Goal: Task Accomplishment & Management: Manage account settings

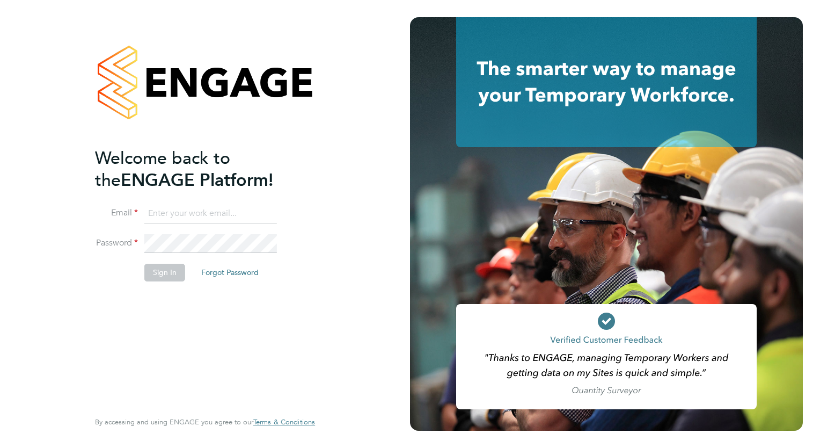
type input "megan.westlotorn@alliancemsp.co.uk"
click at [165, 278] on button "Sign In" at bounding box center [164, 272] width 41 height 17
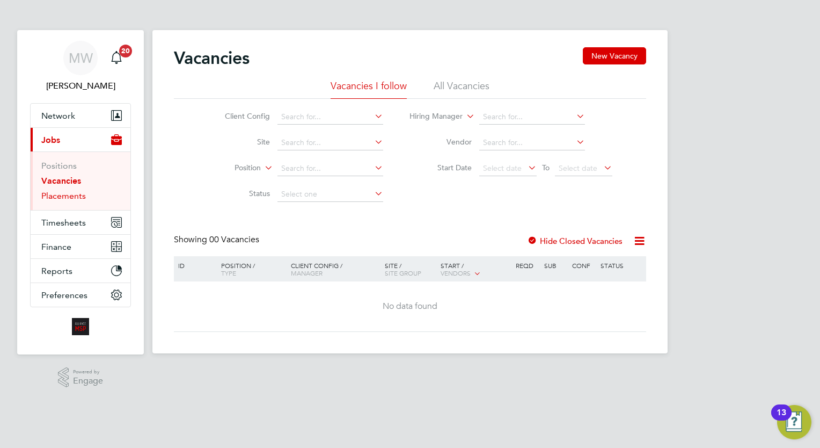
click at [71, 193] on link "Placements" at bounding box center [63, 196] width 45 height 10
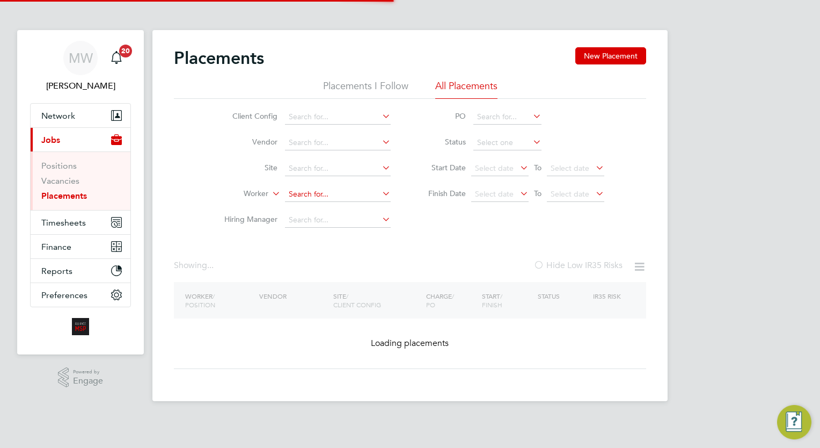
click at [329, 195] on input at bounding box center [338, 194] width 106 height 15
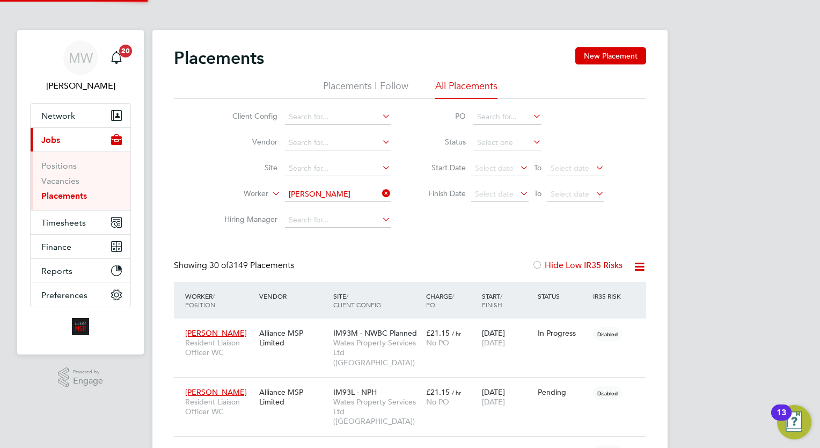
click at [348, 207] on li "Trisha Moore" at bounding box center [351, 208] width 133 height 14
type input "[PERSON_NAME]"
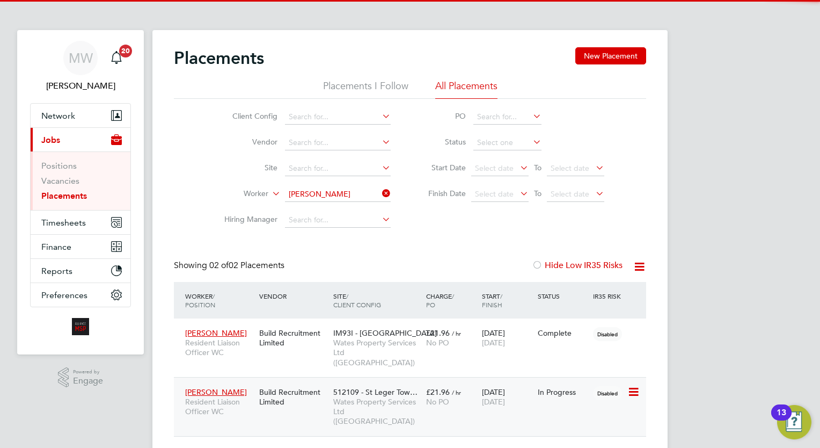
click at [425, 411] on div "Trisha Moore Resident Liaison Officer WC Build Recruitment Limited 512109 - St …" at bounding box center [410, 406] width 472 height 59
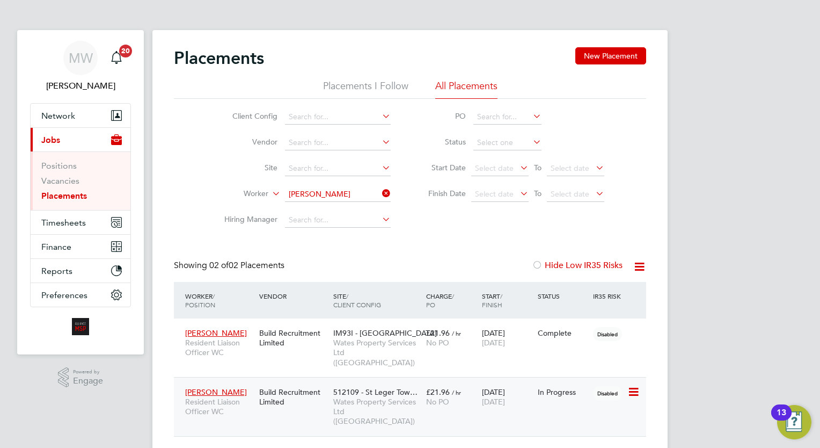
click at [425, 409] on div "Trisha Moore Resident Liaison Officer WC Build Recruitment Limited 512109 - St …" at bounding box center [410, 406] width 472 height 59
click at [427, 397] on span "No PO" at bounding box center [437, 402] width 23 height 10
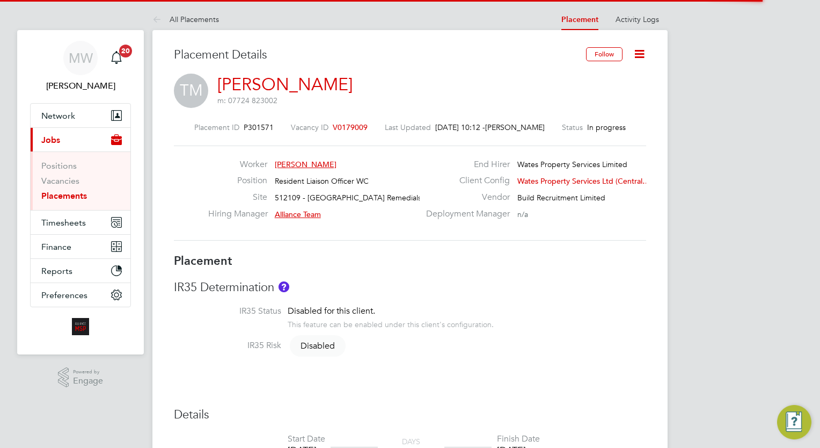
click at [644, 53] on icon at bounding box center [639, 53] width 13 height 13
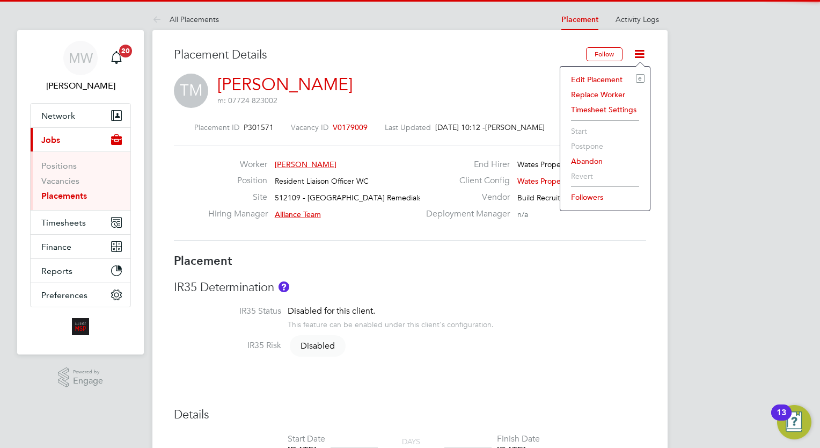
click at [599, 79] on li "Edit Placement e" at bounding box center [605, 79] width 79 height 15
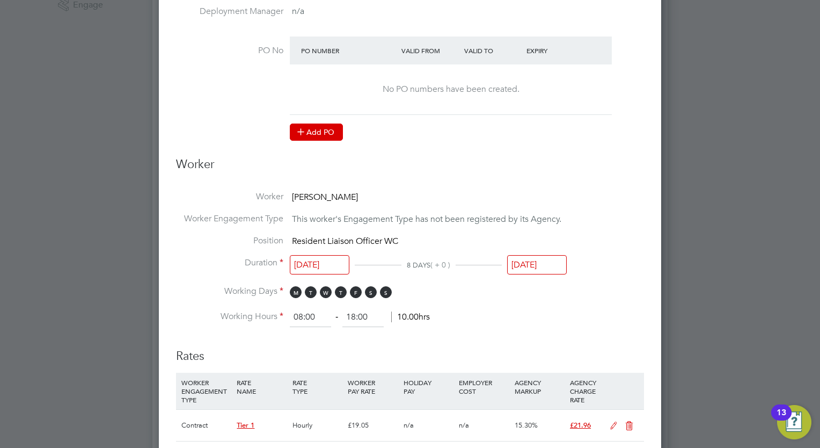
click at [326, 123] on button "Add PO" at bounding box center [316, 131] width 53 height 17
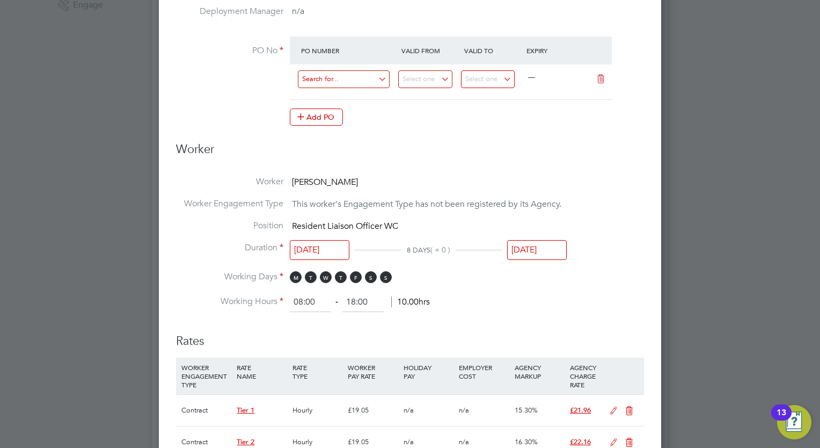
click at [344, 81] on input at bounding box center [344, 79] width 92 height 18
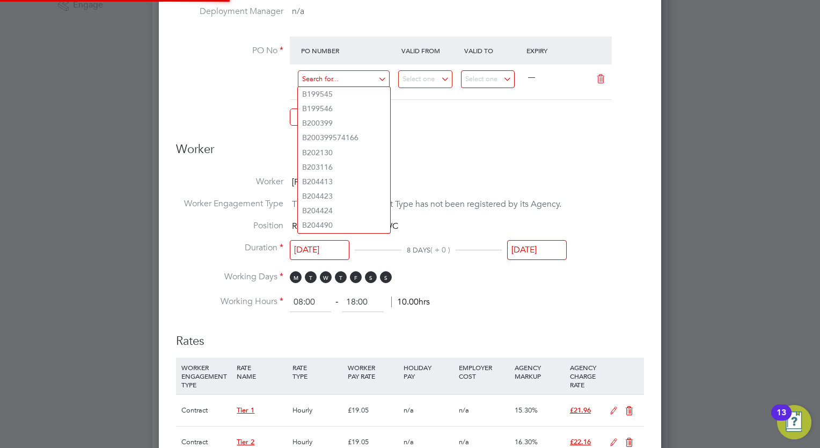
paste input "C / 236984 /"
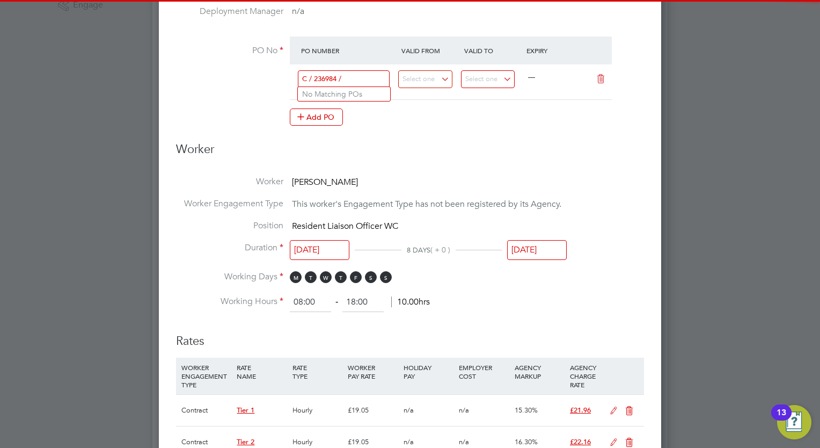
click at [316, 77] on input "C / 236984 /" at bounding box center [344, 79] width 92 height 18
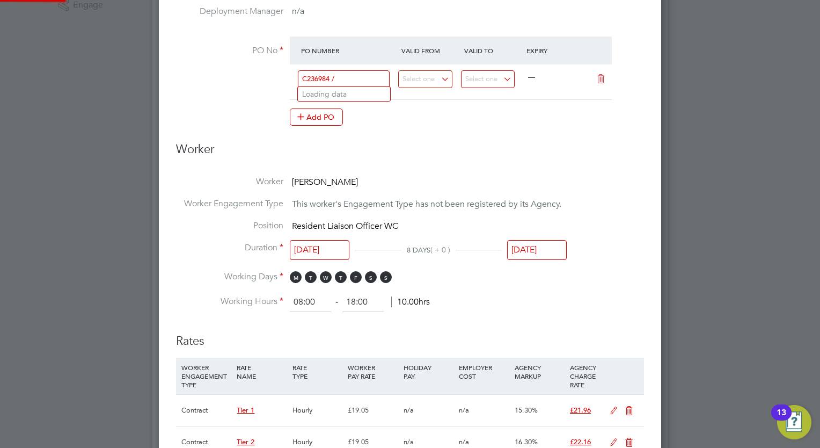
click at [344, 80] on input "C236984 /" at bounding box center [344, 79] width 92 height 18
type input "C236984"
click at [470, 146] on h3 "Worker" at bounding box center [410, 154] width 468 height 24
click at [441, 78] on input at bounding box center [425, 79] width 54 height 18
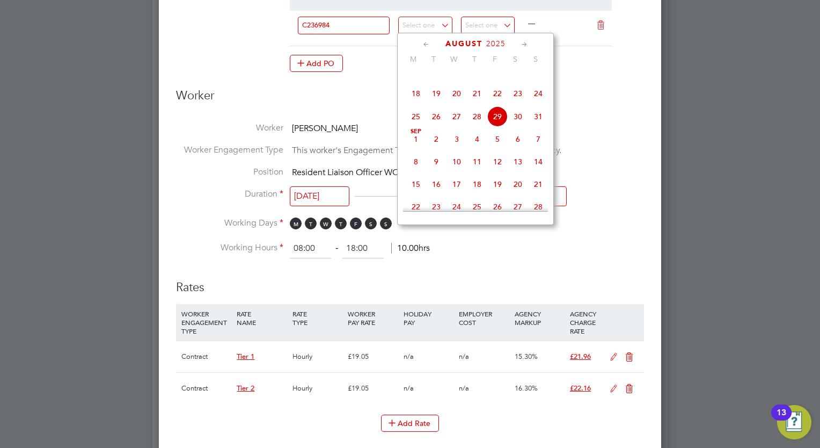
click at [497, 104] on span "22" at bounding box center [498, 93] width 20 height 20
type input "[DATE]"
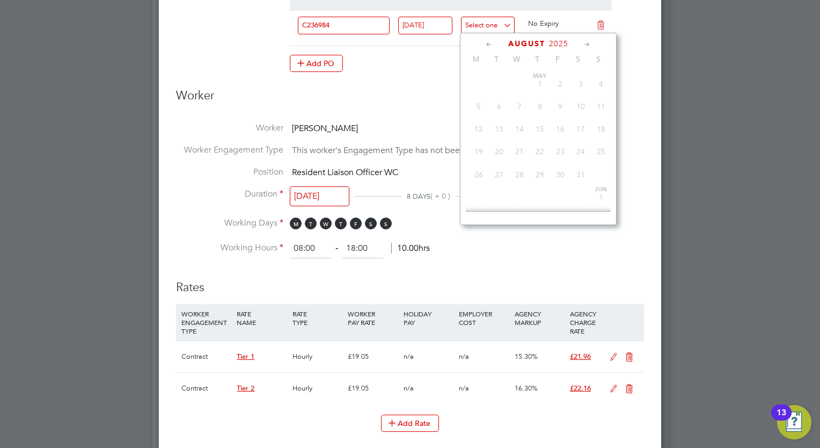
scroll to position [420, 0]
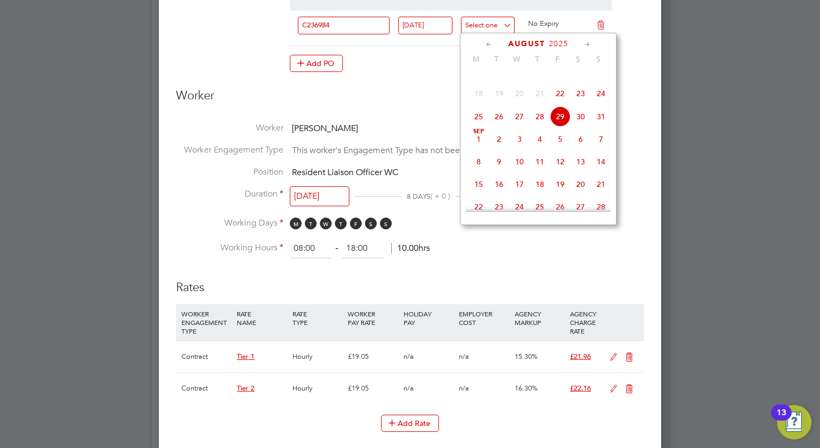
click at [494, 28] on input at bounding box center [488, 26] width 54 height 18
click at [601, 149] on span "7" at bounding box center [601, 139] width 20 height 20
type input "07 Sep 2025"
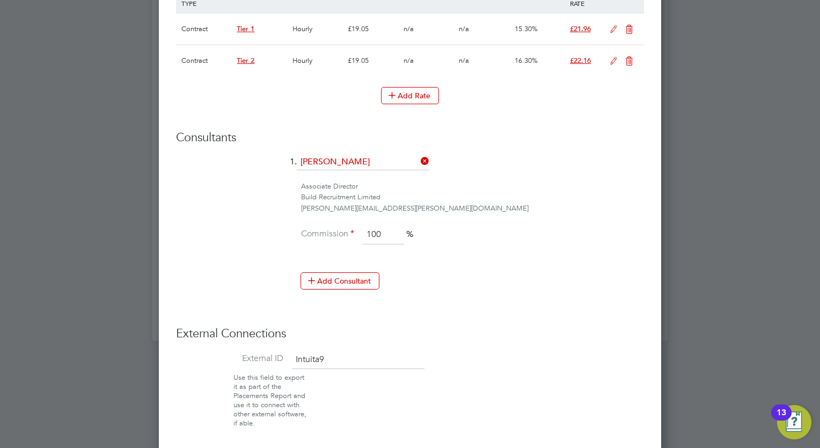
scroll to position [797, 0]
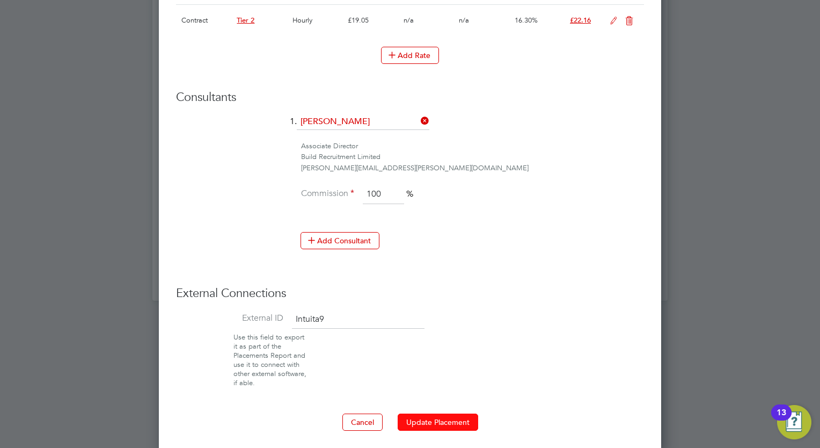
click at [436, 416] on button "Update Placement" at bounding box center [438, 421] width 81 height 17
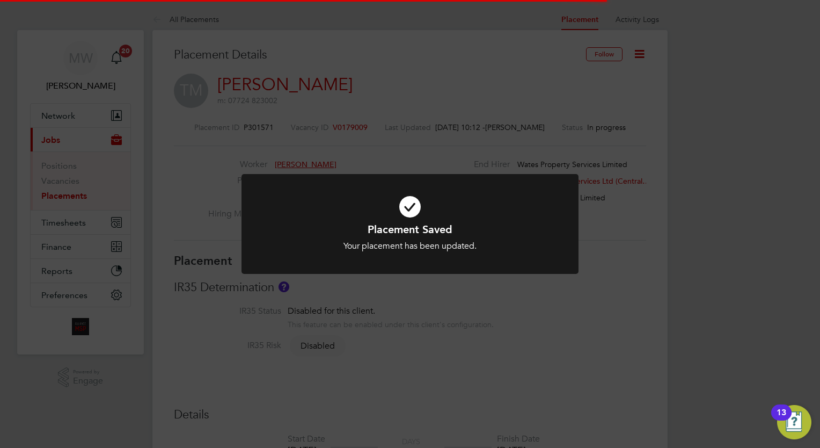
scroll to position [32, 75]
click at [292, 92] on div "Placement Saved Your placement has been updated. Cancel Okay" at bounding box center [410, 224] width 820 height 448
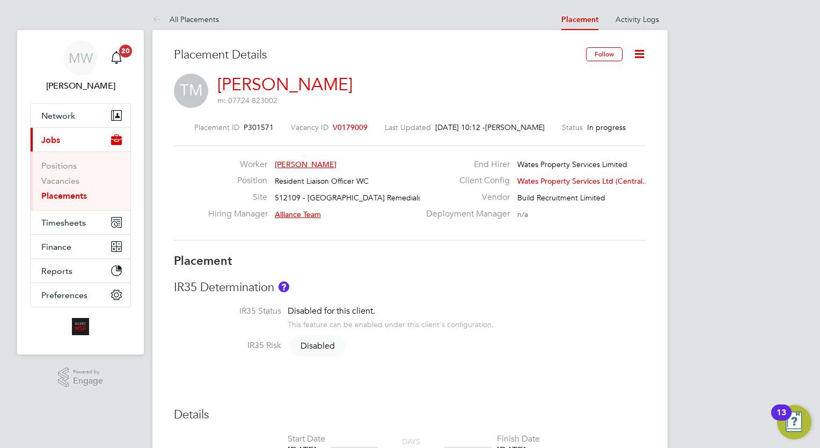
click at [86, 191] on link "Placements" at bounding box center [64, 196] width 46 height 10
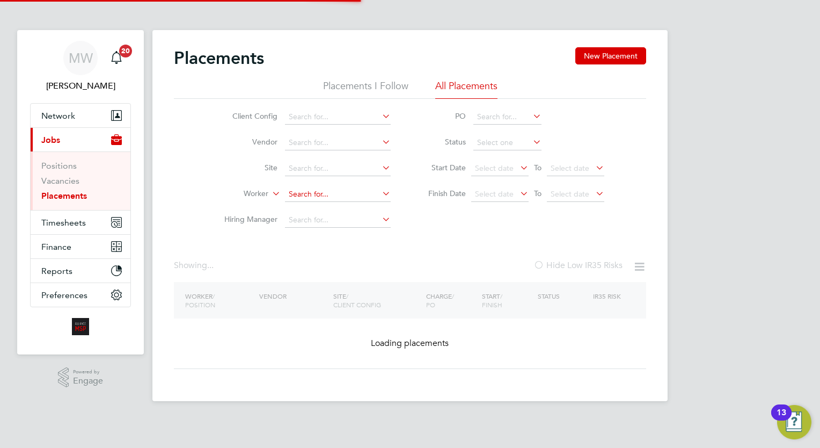
click at [305, 194] on input at bounding box center [338, 194] width 106 height 15
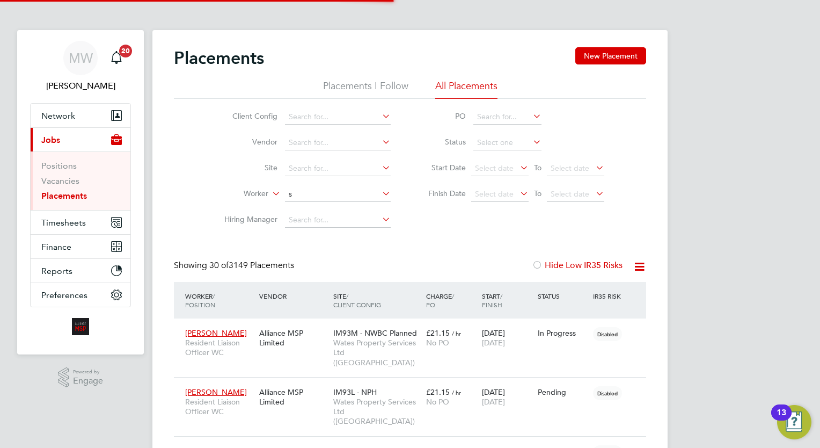
scroll to position [31, 75]
click at [343, 208] on li "Stephen Booth" at bounding box center [338, 208] width 106 height 14
type input "Stephen Booth"
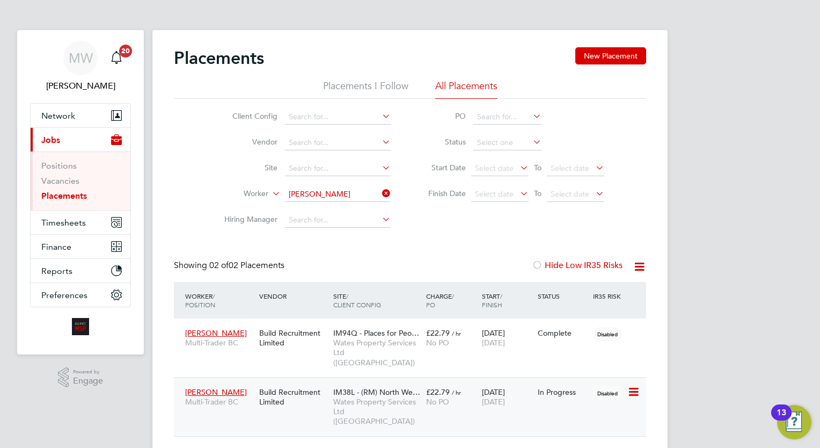
click at [417, 397] on span "Wates Property Services Ltd ([GEOGRAPHIC_DATA])" at bounding box center [377, 412] width 88 height 30
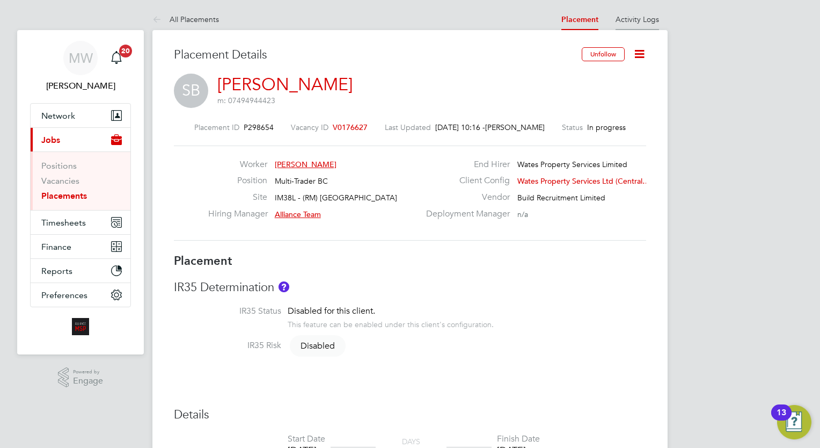
click at [653, 9] on li "Activity Logs" at bounding box center [637, 19] width 43 height 21
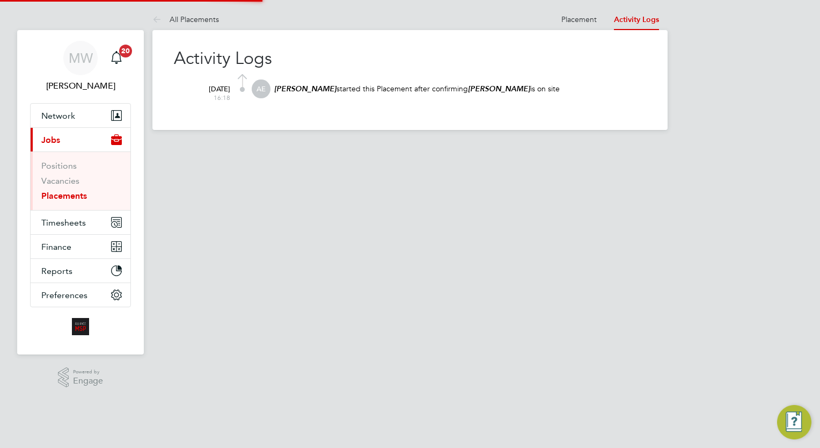
click at [558, 20] on at-navigation-tab "Placement" at bounding box center [579, 18] width 53 height 10
click at [582, 14] on li "Placement" at bounding box center [579, 19] width 35 height 21
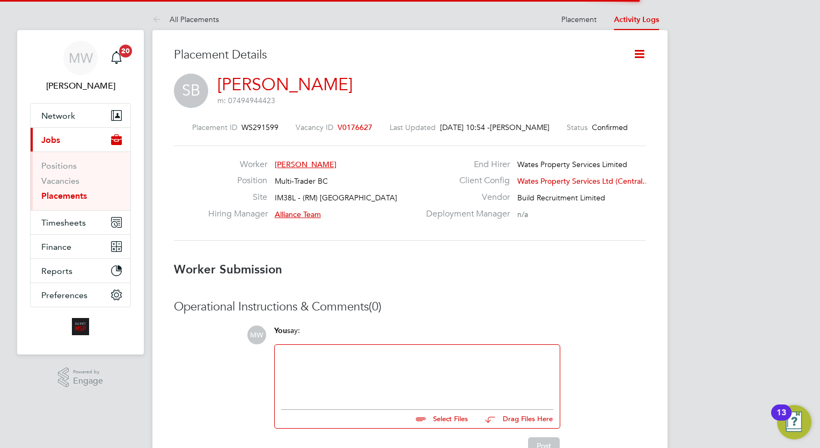
scroll to position [5, 5]
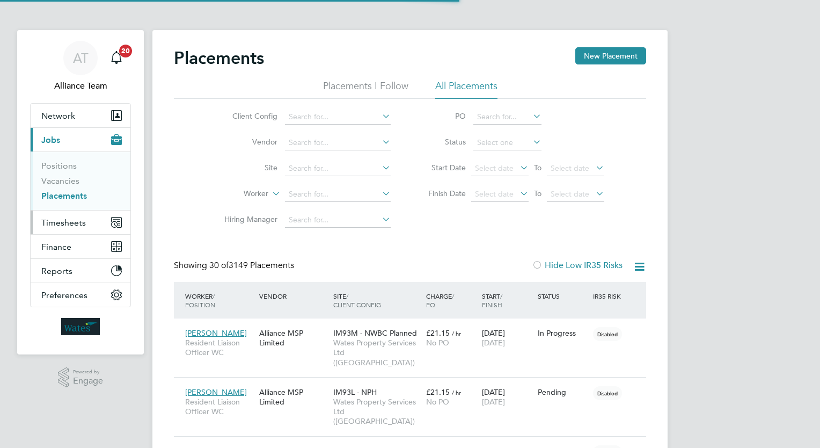
click at [91, 213] on button "Timesheets" at bounding box center [81, 222] width 100 height 24
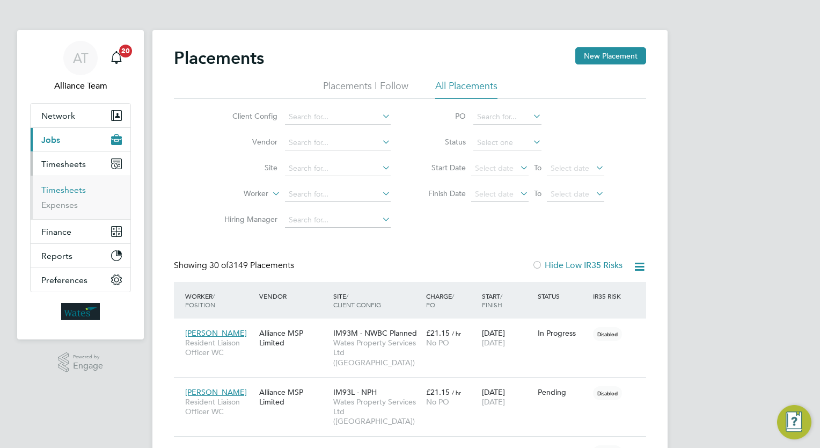
click at [74, 192] on link "Timesheets" at bounding box center [63, 190] width 45 height 10
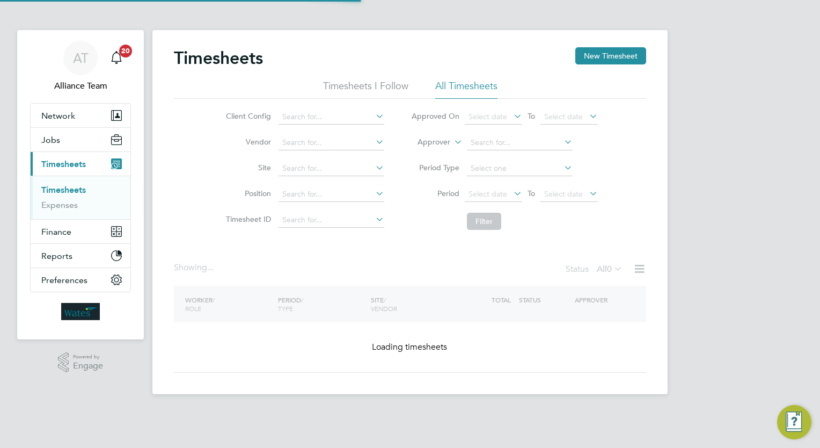
click at [452, 142] on icon at bounding box center [452, 139] width 0 height 10
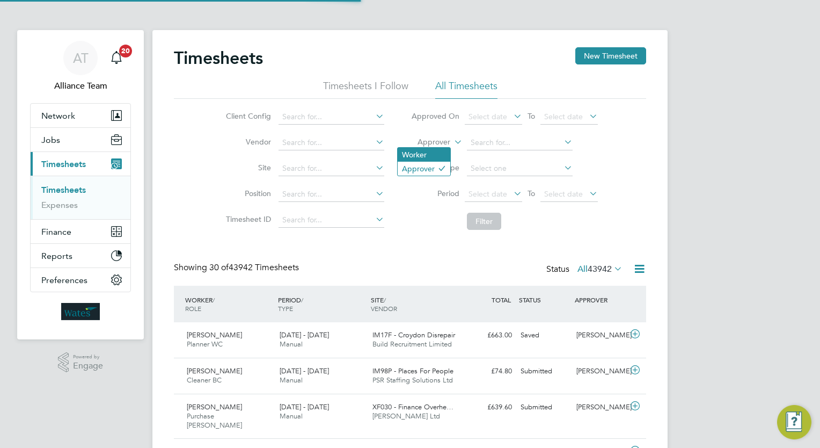
click at [430, 156] on li "Worker" at bounding box center [424, 155] width 53 height 14
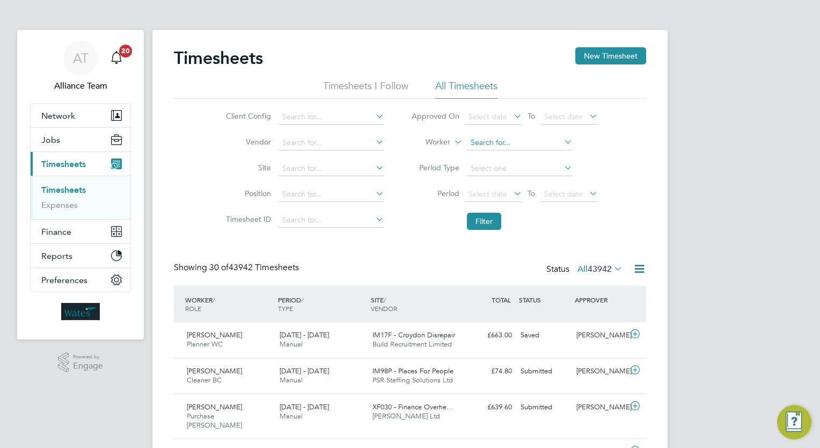
click at [503, 144] on input at bounding box center [520, 142] width 106 height 15
click at [523, 158] on li "[PERSON_NAME]" at bounding box center [533, 157] width 133 height 14
type input "[PERSON_NAME]"
click at [494, 222] on button "Filter" at bounding box center [484, 221] width 34 height 17
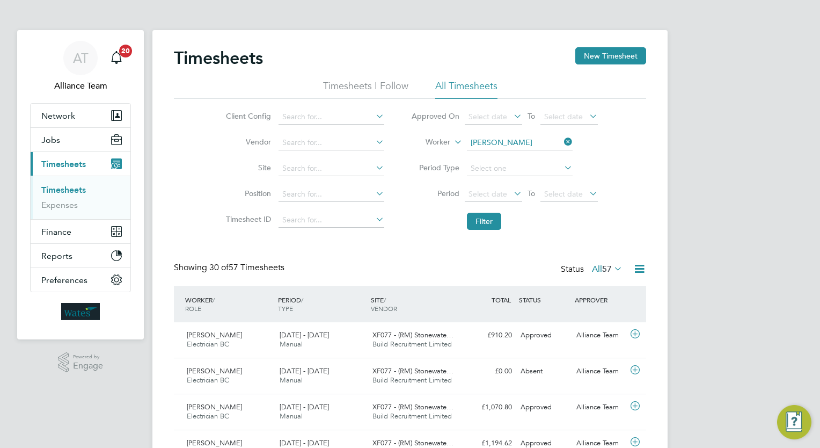
click at [355, 272] on div "Showing 30 of 57 Timesheets Status All 57" at bounding box center [410, 274] width 472 height 24
